Goal: Find specific page/section: Find specific page/section

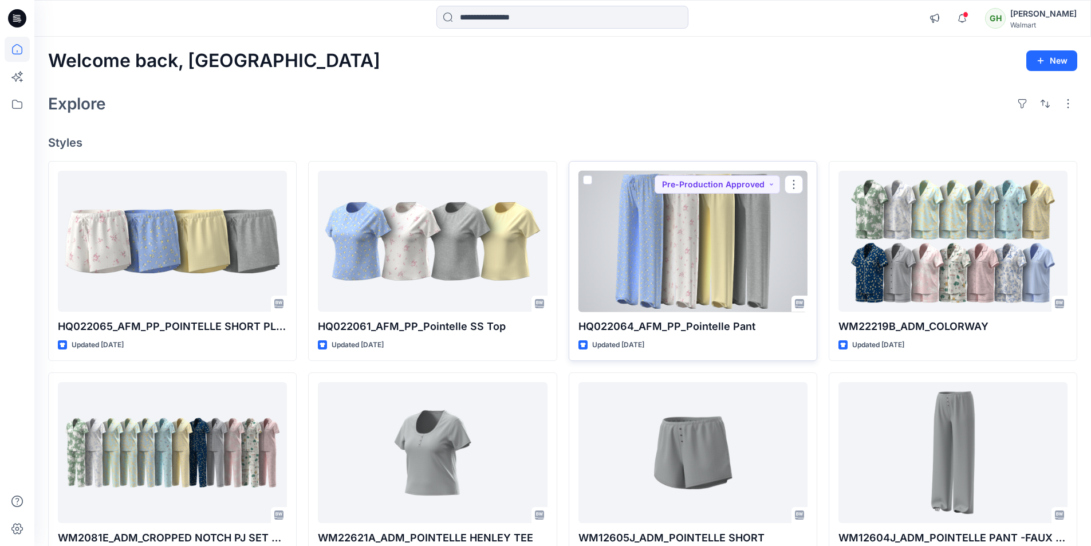
click at [719, 261] on div at bounding box center [692, 241] width 229 height 141
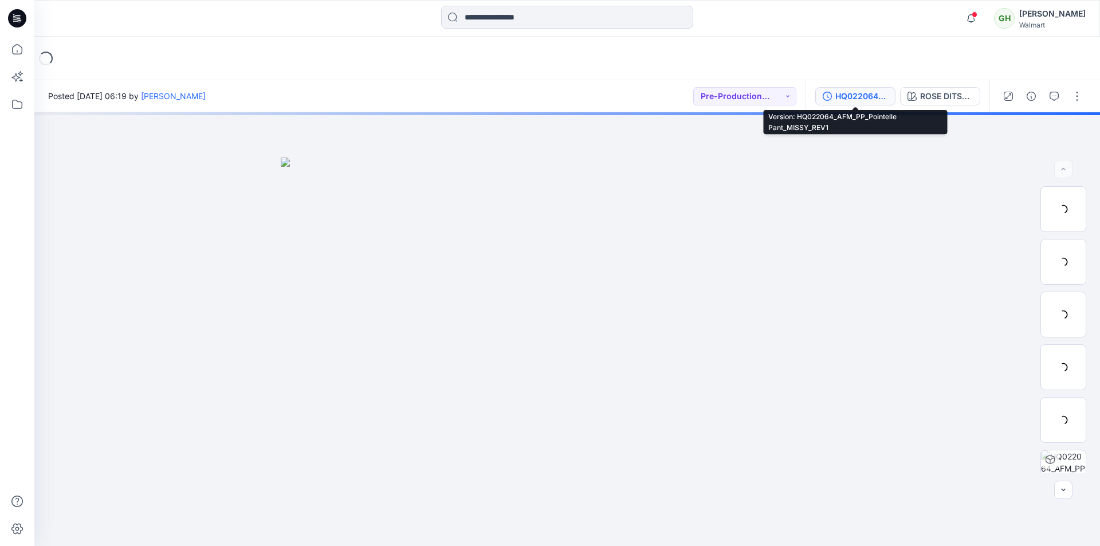
click at [859, 97] on div "HQ022064_AFM_PP_Pointelle Pant_MISSY_REV1" at bounding box center [861, 96] width 53 height 13
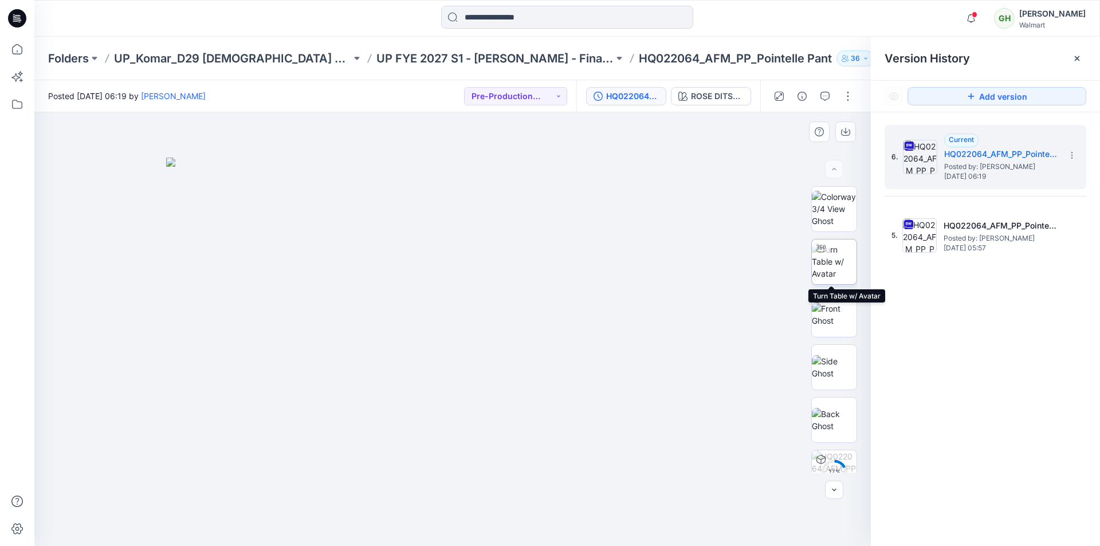
click at [838, 265] on img at bounding box center [834, 261] width 45 height 36
drag, startPoint x: 459, startPoint y: 531, endPoint x: 793, endPoint y: 542, distance: 334.1
click at [793, 542] on div at bounding box center [452, 329] width 836 height 434
drag, startPoint x: 451, startPoint y: 530, endPoint x: 645, endPoint y: 547, distance: 194.3
click at [645, 545] on html "Notifications Jennifer Yerkes changed the status of HQ022065_AFM_PP_POINTELLE S…" at bounding box center [550, 273] width 1100 height 546
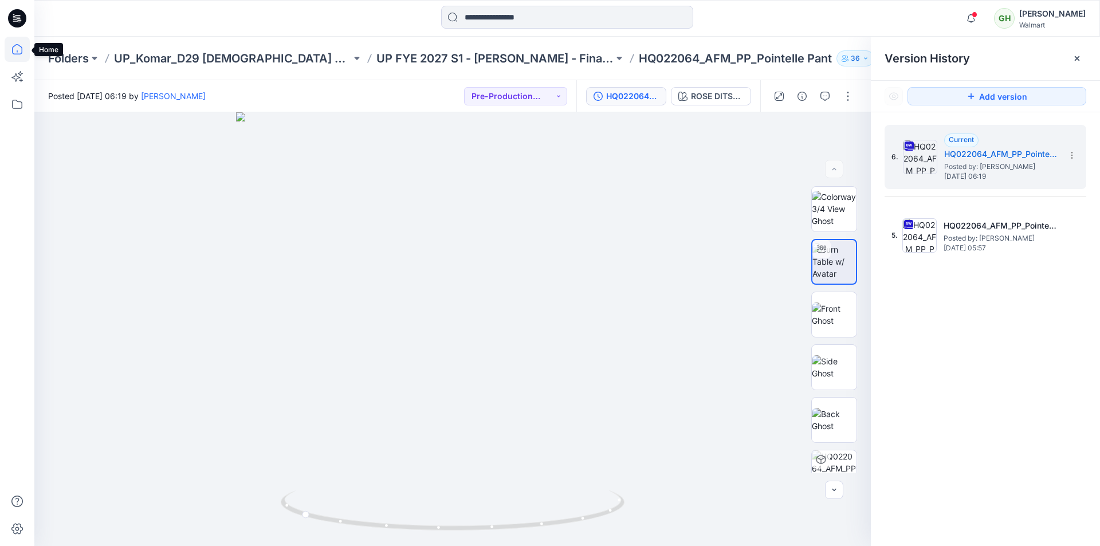
click at [20, 48] on icon at bounding box center [17, 49] width 25 height 25
